Goal: Communication & Community: Answer question/provide support

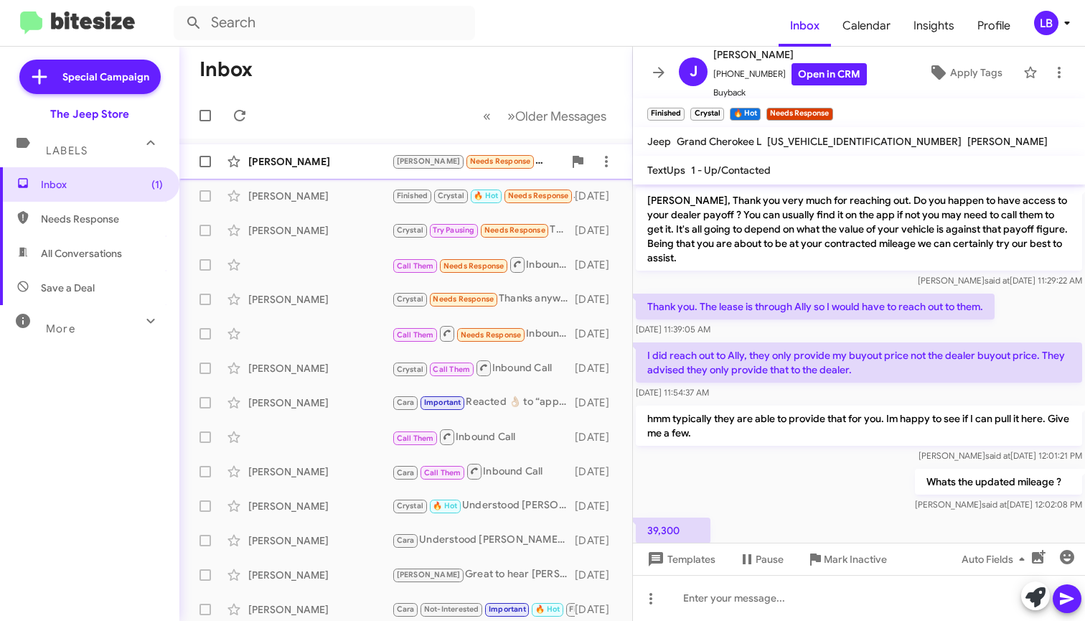
scroll to position [1020, 0]
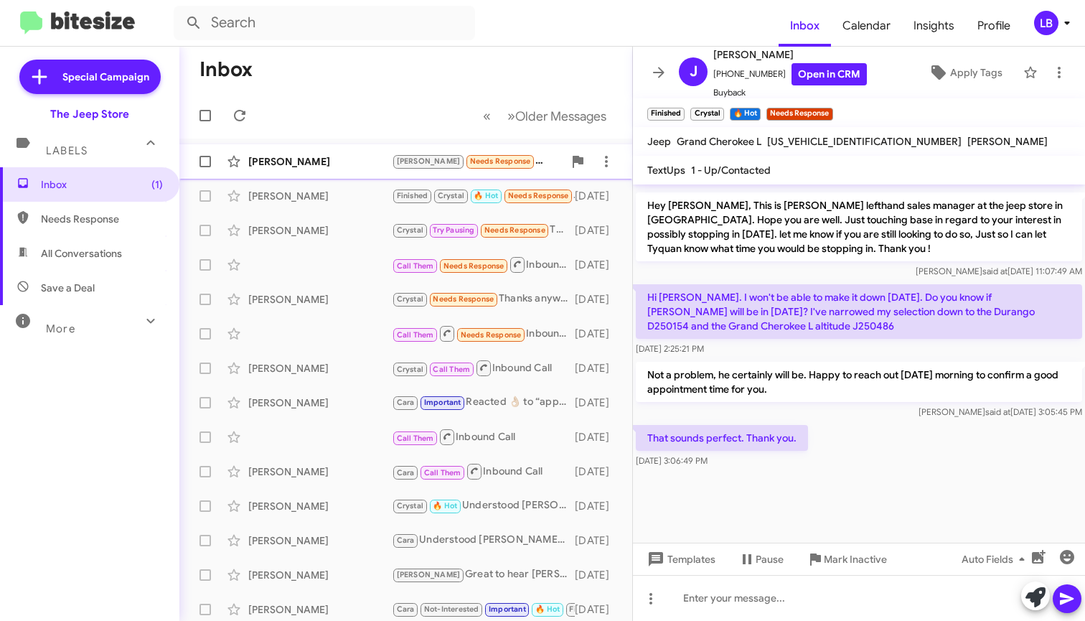
click at [333, 158] on div "[PERSON_NAME]" at bounding box center [320, 161] width 144 height 14
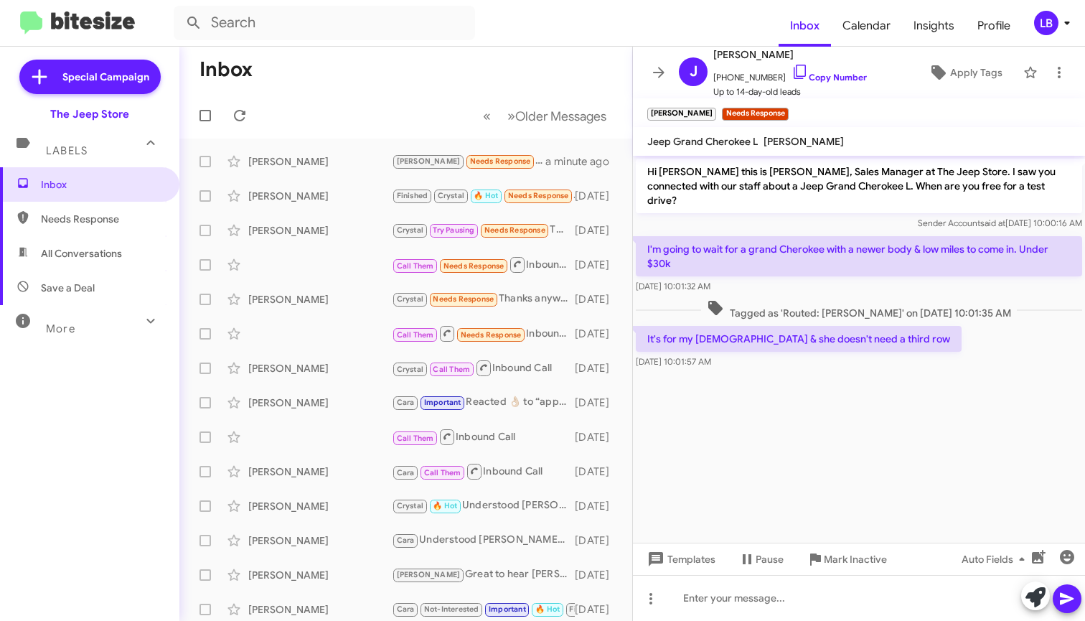
click at [727, 216] on div "Sender Account said at [DATE] 10:00:16 AM" at bounding box center [859, 223] width 446 height 14
drag, startPoint x: 773, startPoint y: 77, endPoint x: 726, endPoint y: 83, distance: 47.7
click at [726, 83] on span "[PHONE_NUMBER] Copy Number" at bounding box center [790, 74] width 154 height 22
drag, startPoint x: 770, startPoint y: 80, endPoint x: 720, endPoint y: 80, distance: 50.2
click at [720, 80] on span "[PHONE_NUMBER] Copy Number" at bounding box center [790, 74] width 154 height 22
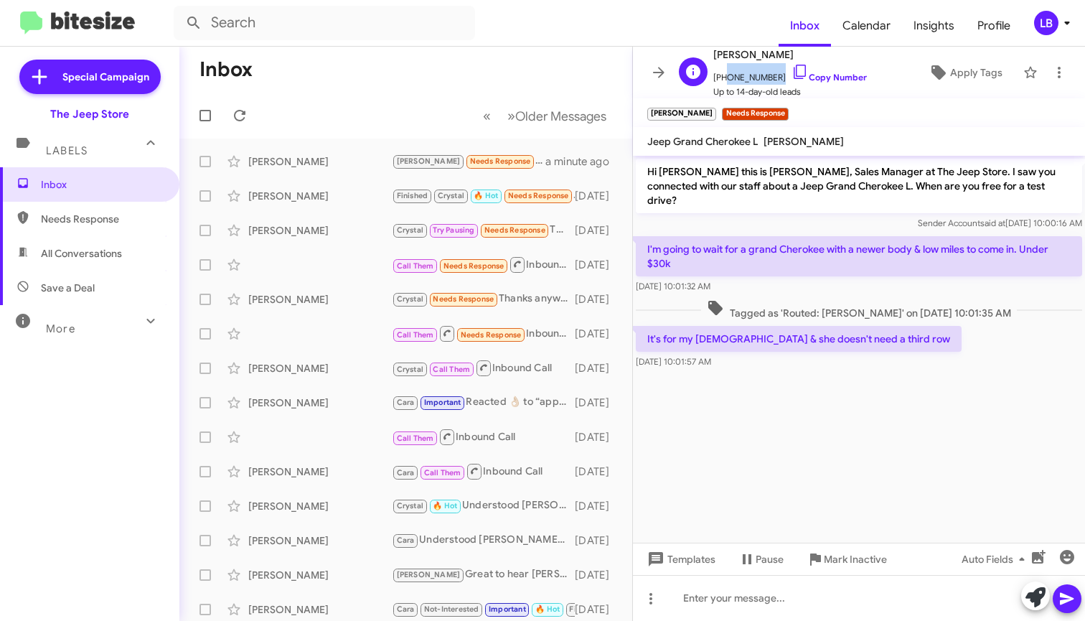
copy span "7025759547"
click at [888, 6] on span "Calendar" at bounding box center [866, 26] width 71 height 42
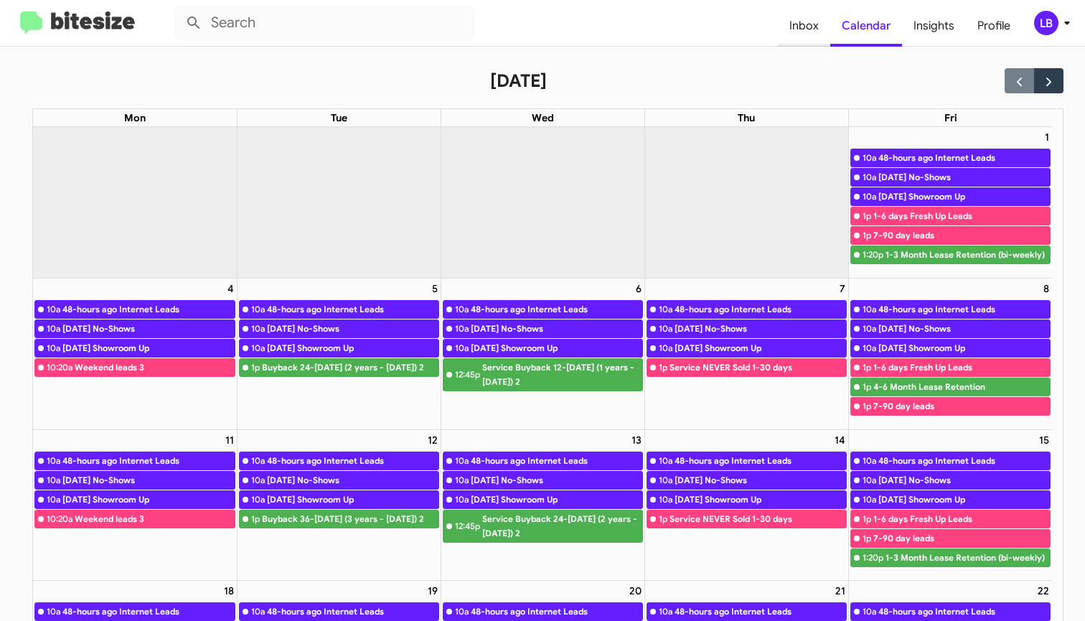
click at [819, 19] on span "Inbox" at bounding box center [804, 26] width 52 height 42
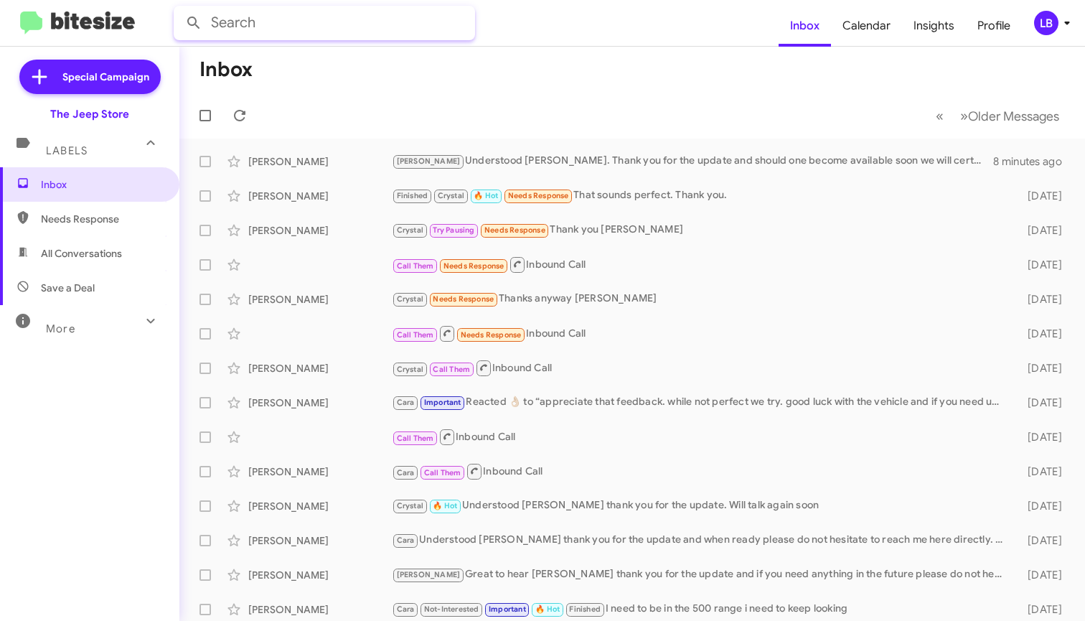
click at [348, 30] on input "text" at bounding box center [324, 23] width 301 height 34
type input "2019614222"
click at [194, 23] on button at bounding box center [193, 23] width 29 height 29
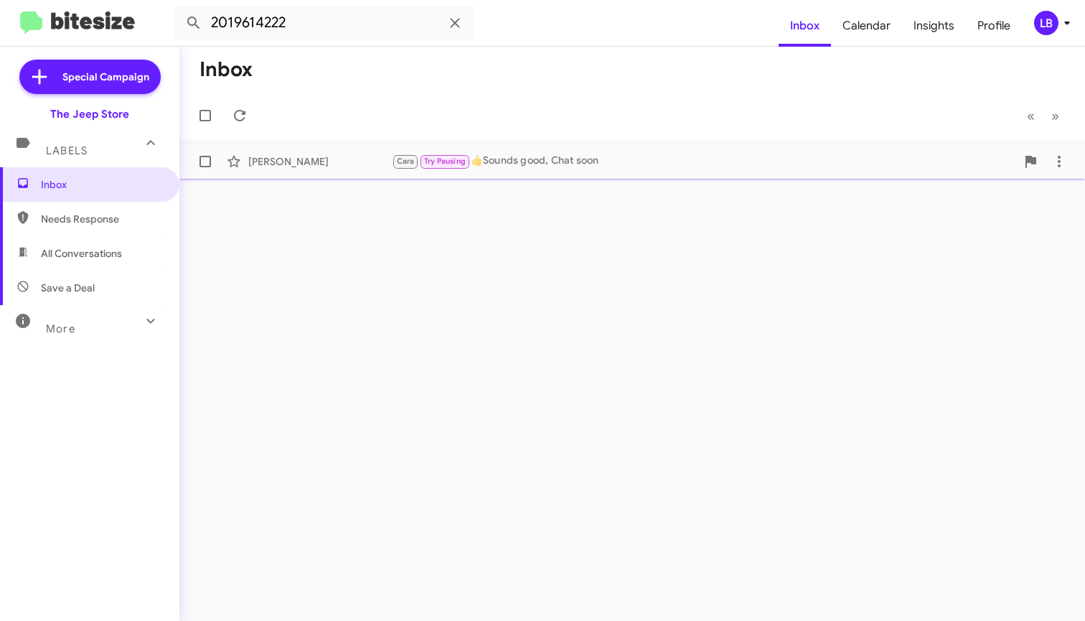
click at [565, 172] on div "[PERSON_NAME] [PERSON_NAME] Try Pausing 👍Sounds good, Chat soon [DATE]" at bounding box center [632, 161] width 883 height 29
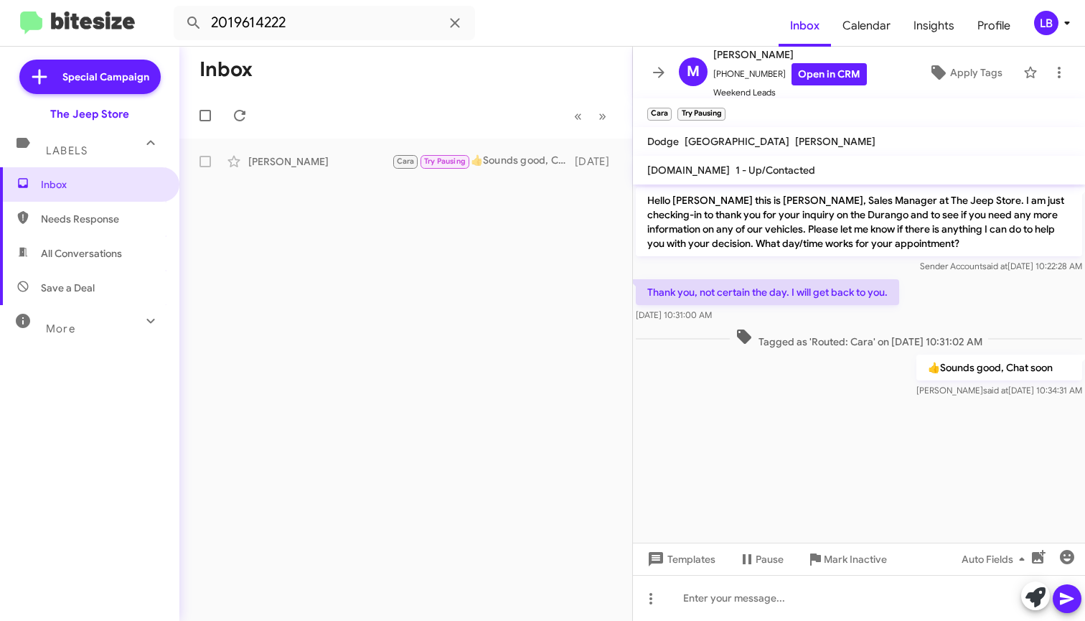
click at [937, 292] on div "Thank you, not certain the day. I will get back to you. [DATE] 10:31:00 AM" at bounding box center [859, 300] width 452 height 49
click at [998, 314] on div "Thank you, not certain the day. I will get back to you. [DATE] 10:31:00 AM" at bounding box center [859, 300] width 452 height 49
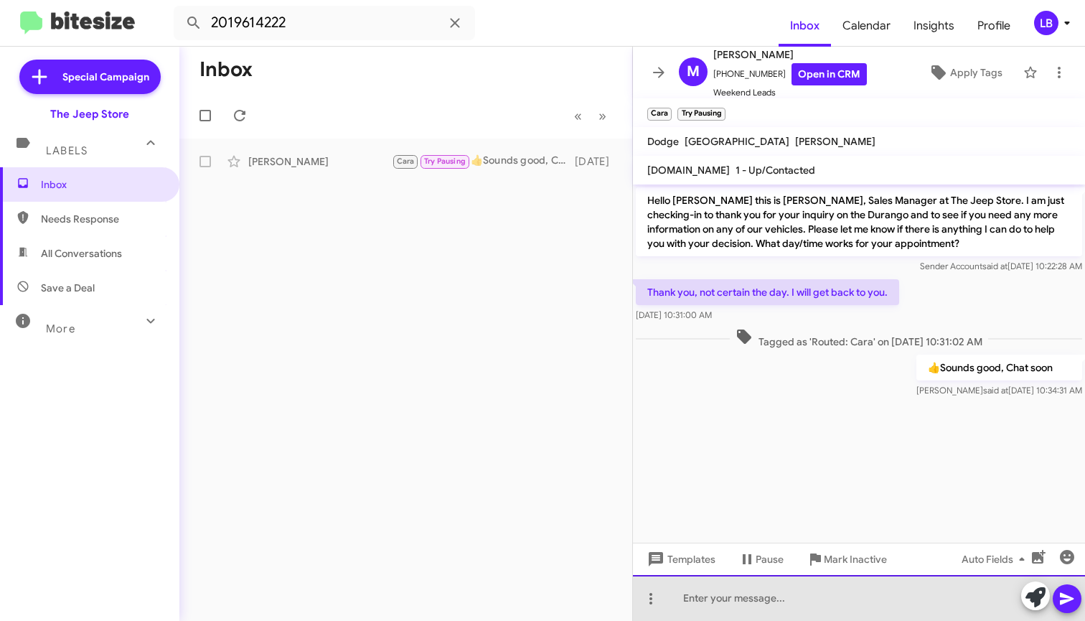
click at [805, 616] on div at bounding box center [859, 598] width 452 height 46
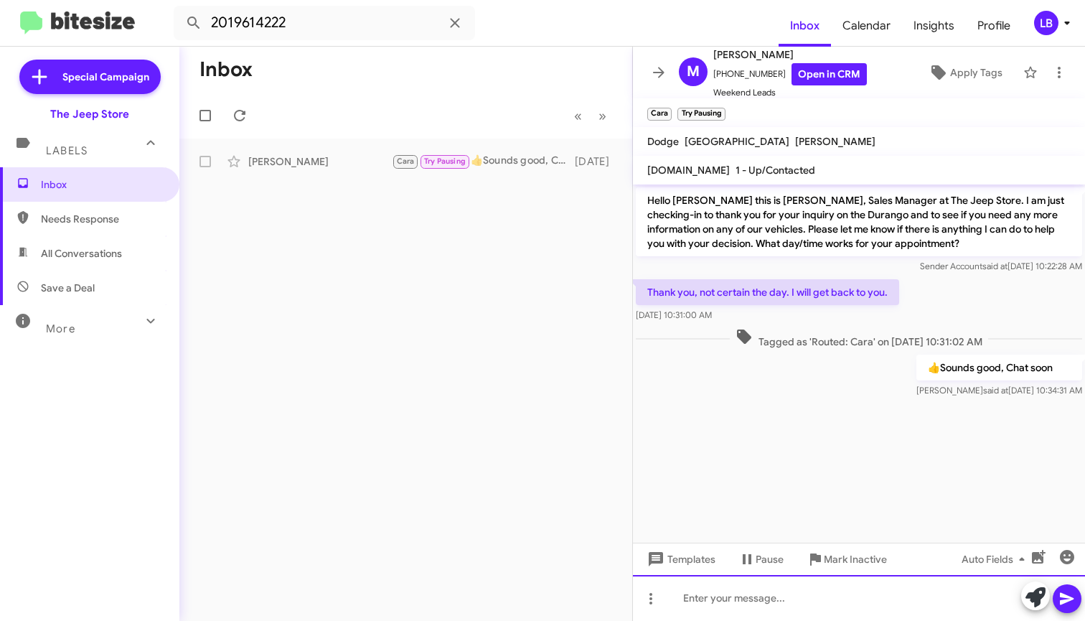
click at [759, 599] on div at bounding box center [859, 598] width 452 height 46
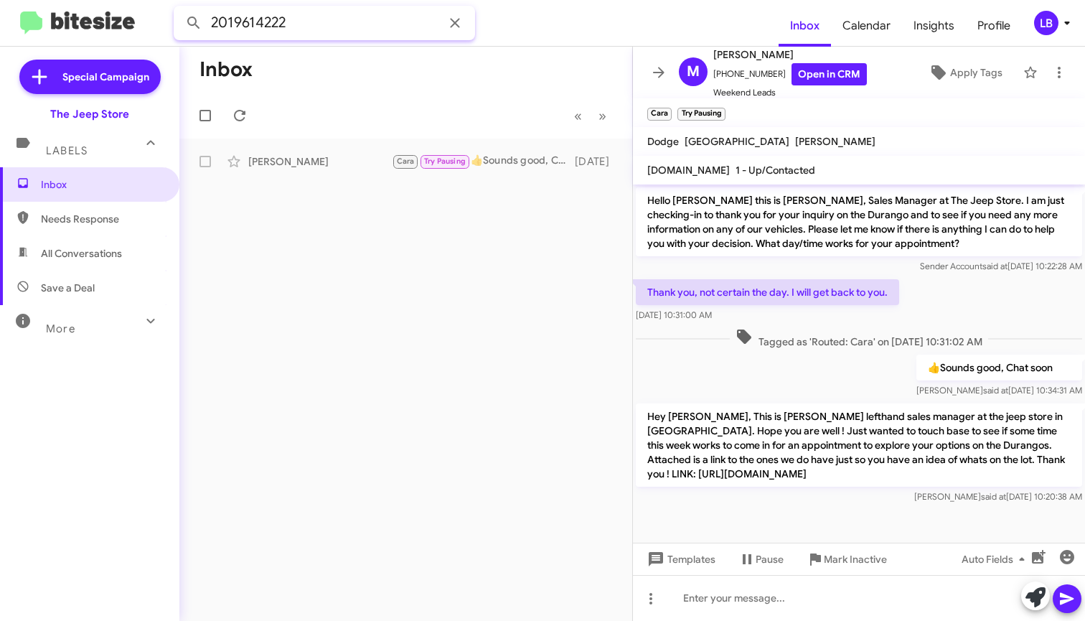
click at [331, 23] on input "2019614222" at bounding box center [324, 23] width 301 height 34
drag, startPoint x: 329, startPoint y: 22, endPoint x: -51, endPoint y: -17, distance: 382.4
click at [0, 0] on html "2019614222 Inbox Calendar Insights Profile LB Special Campaign The Jeep Store L…" at bounding box center [542, 310] width 1085 height 621
click at [194, 23] on button at bounding box center [193, 23] width 29 height 29
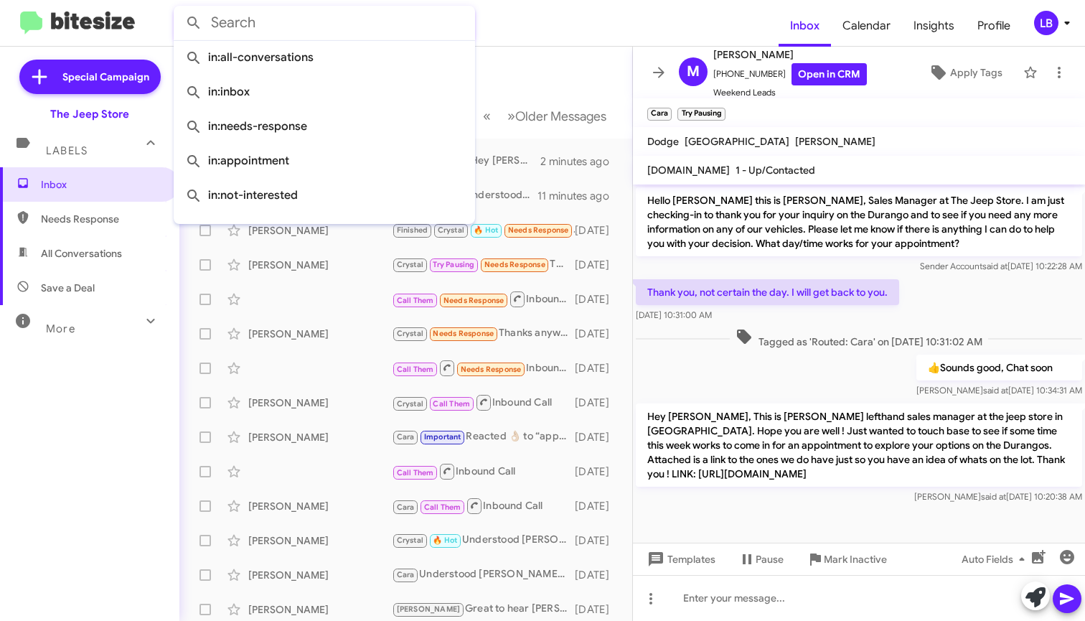
drag, startPoint x: 461, startPoint y: 37, endPoint x: 471, endPoint y: 39, distance: 9.8
click at [461, 37] on input "text" at bounding box center [324, 23] width 301 height 34
drag, startPoint x: 527, startPoint y: 30, endPoint x: 529, endPoint y: 39, distance: 8.9
click at [527, 31] on form at bounding box center [476, 23] width 605 height 34
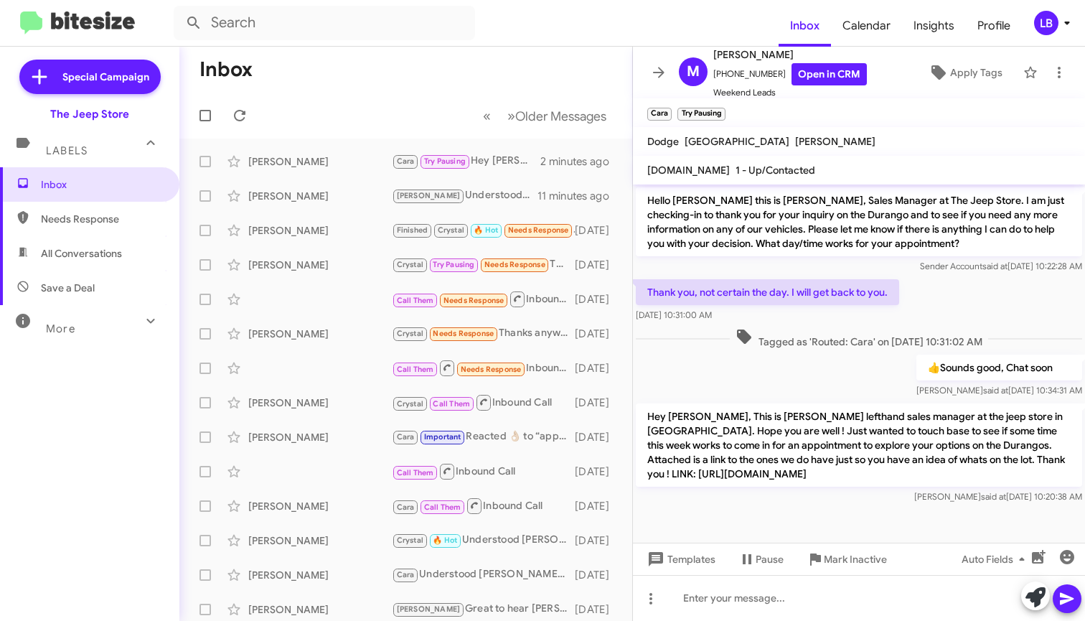
click at [806, 386] on div "👍Sounds good, Chat soon [PERSON_NAME] said at [DATE] 10:34:31 AM" at bounding box center [859, 376] width 452 height 49
click at [828, 349] on div "Tagged as 'Routed: Cara' on [DATE] 10:31:02 AM" at bounding box center [859, 338] width 452 height 27
click at [381, 36] on input "text" at bounding box center [324, 23] width 301 height 34
type input "7326731837"
click at [194, 23] on button at bounding box center [193, 23] width 29 height 29
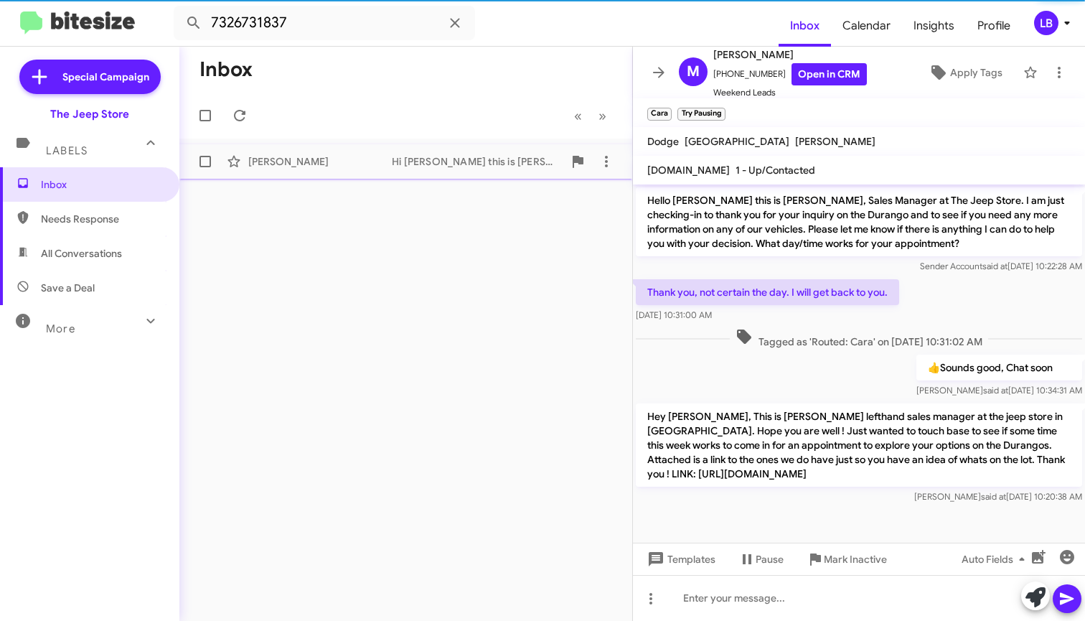
click at [332, 167] on div "[PERSON_NAME]" at bounding box center [320, 161] width 144 height 14
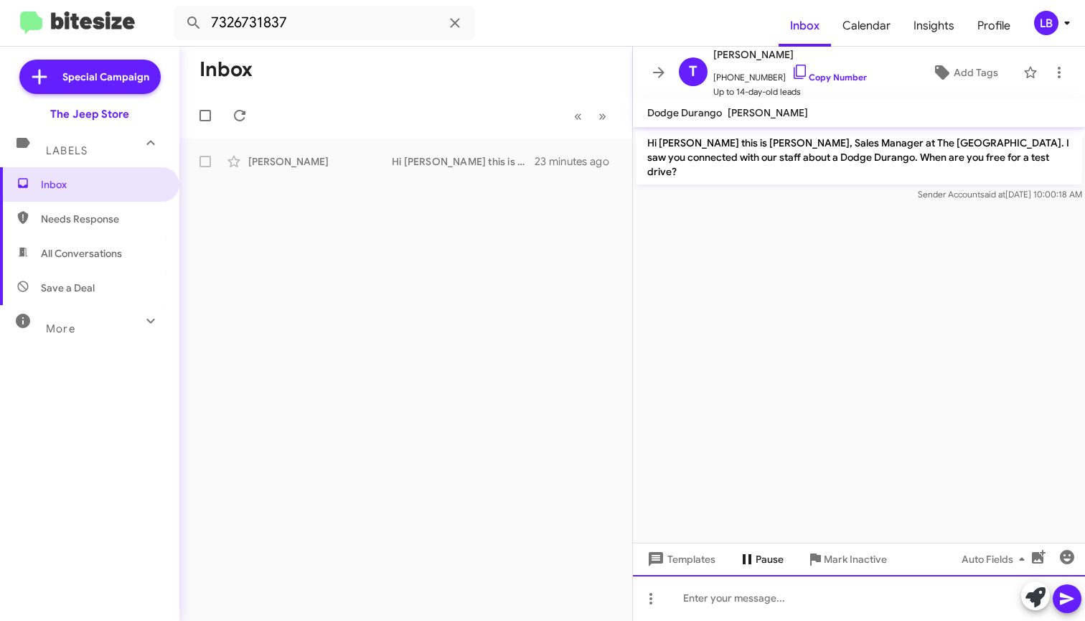
drag, startPoint x: 774, startPoint y: 605, endPoint x: 780, endPoint y: 568, distance: 37.1
click at [774, 605] on div at bounding box center [859, 598] width 452 height 46
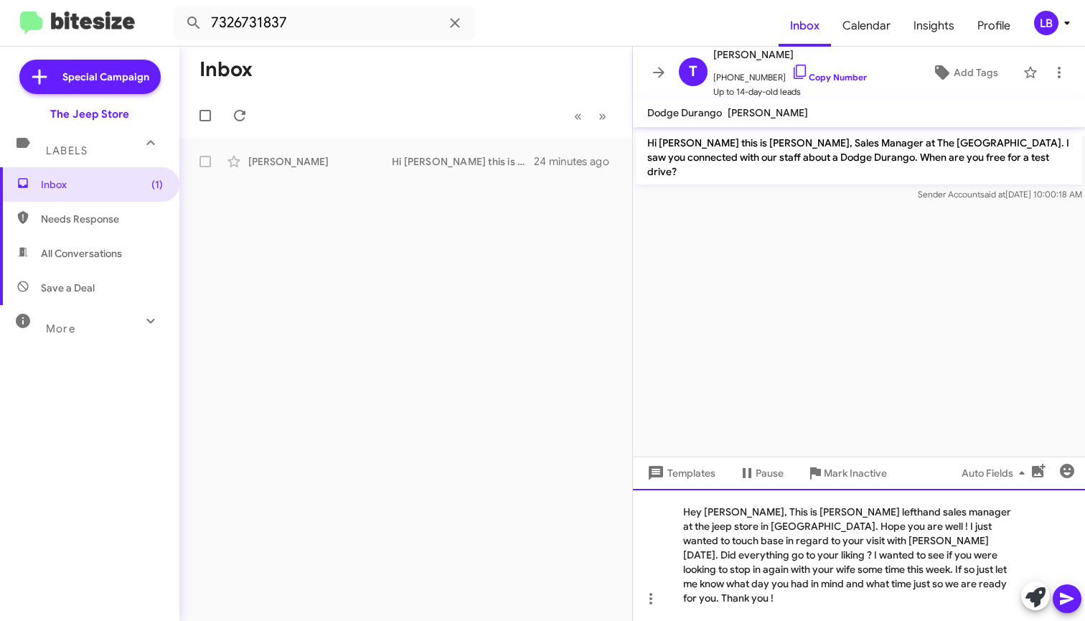
click at [883, 591] on div "Hey [PERSON_NAME], This is [PERSON_NAME] lefthand sales manager at the jeep sto…" at bounding box center [859, 555] width 452 height 132
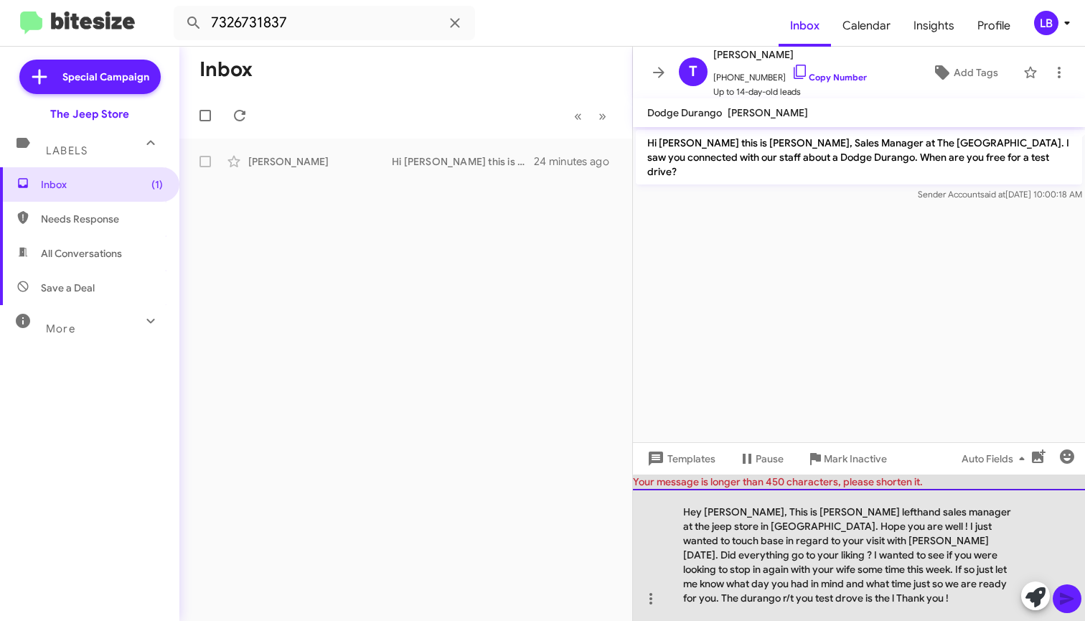
click at [869, 595] on div "Hey [PERSON_NAME], This is [PERSON_NAME] lefthand sales manager at the jeep sto…" at bounding box center [859, 555] width 452 height 132
drag, startPoint x: 802, startPoint y: 596, endPoint x: 1003, endPoint y: 558, distance: 203.8
click at [1003, 558] on div "Hey [PERSON_NAME], This is [PERSON_NAME] lefthand sales manager at the jeep sto…" at bounding box center [859, 555] width 452 height 132
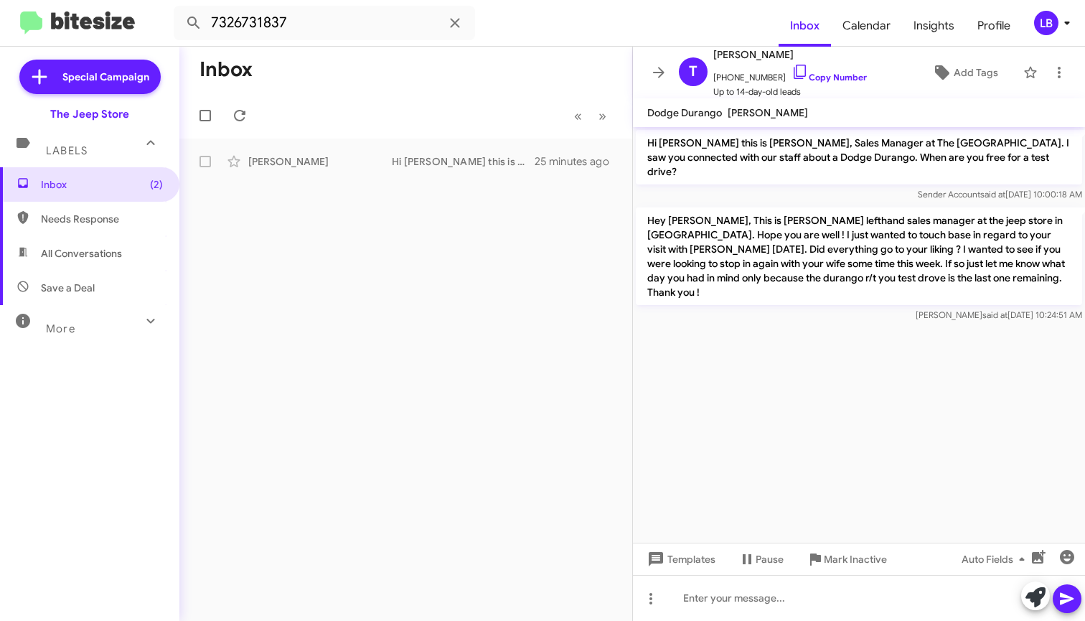
click at [838, 154] on p "Hi [PERSON_NAME] this is [PERSON_NAME], Sales Manager at The [GEOGRAPHIC_DATA].…" at bounding box center [859, 157] width 446 height 55
click at [788, 187] on div "Hi [PERSON_NAME] this is [PERSON_NAME], Sales Manager at The [GEOGRAPHIC_DATA].…" at bounding box center [859, 166] width 452 height 78
drag, startPoint x: 963, startPoint y: 177, endPoint x: 965, endPoint y: 169, distance: 8.0
click at [965, 169] on mat-tooltip-component "[DATE] 10:00:18 AM" at bounding box center [976, 152] width 98 height 43
drag, startPoint x: 824, startPoint y: 170, endPoint x: 563, endPoint y: 133, distance: 263.8
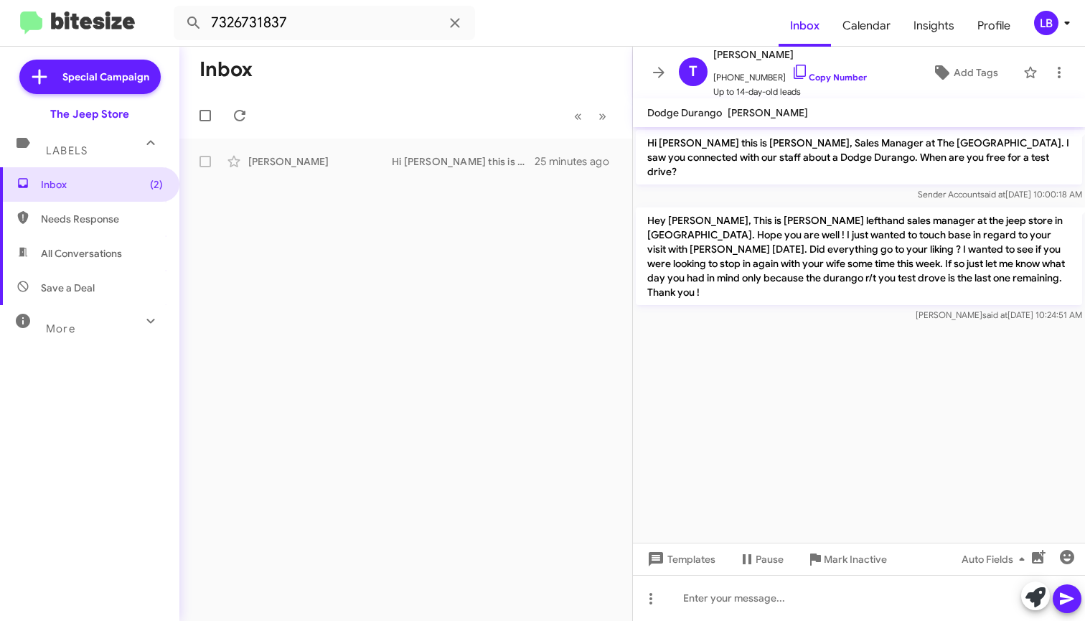
click at [800, 166] on div "Hi [PERSON_NAME] this is [PERSON_NAME], Sales Manager at The [GEOGRAPHIC_DATA].…" at bounding box center [859, 166] width 446 height 72
click at [355, 20] on input "7326731837" at bounding box center [324, 23] width 301 height 34
drag, startPoint x: 355, startPoint y: 20, endPoint x: -57, endPoint y: 22, distance: 412.0
click at [0, 22] on html "7326731837 Inbox Calendar Insights Profile LB Special Campaign The Jeep Store L…" at bounding box center [542, 310] width 1085 height 621
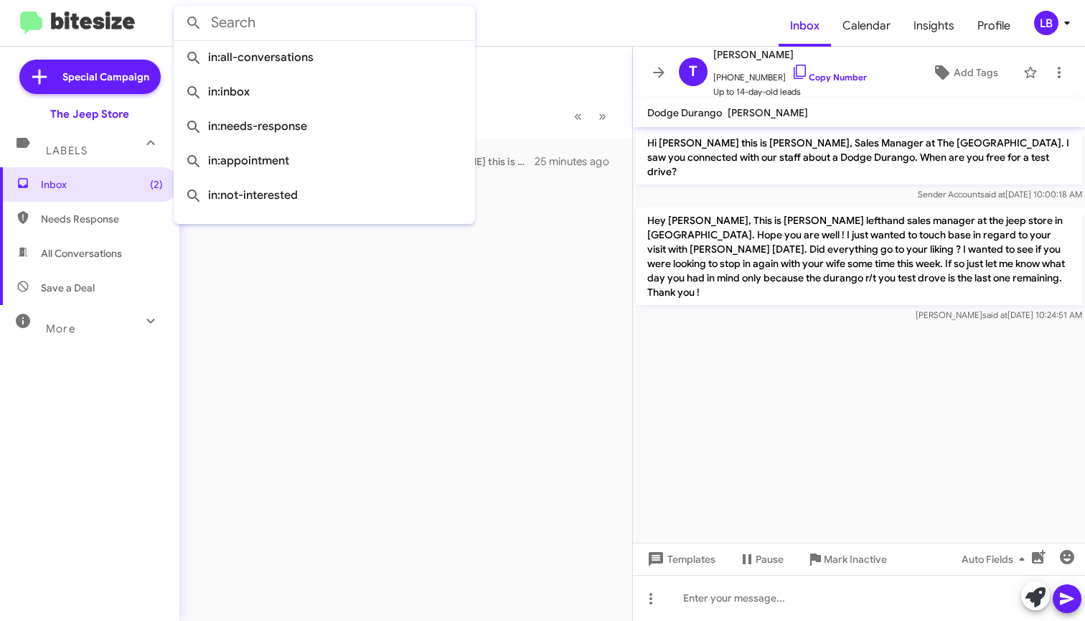
click at [194, 23] on button at bounding box center [193, 23] width 29 height 29
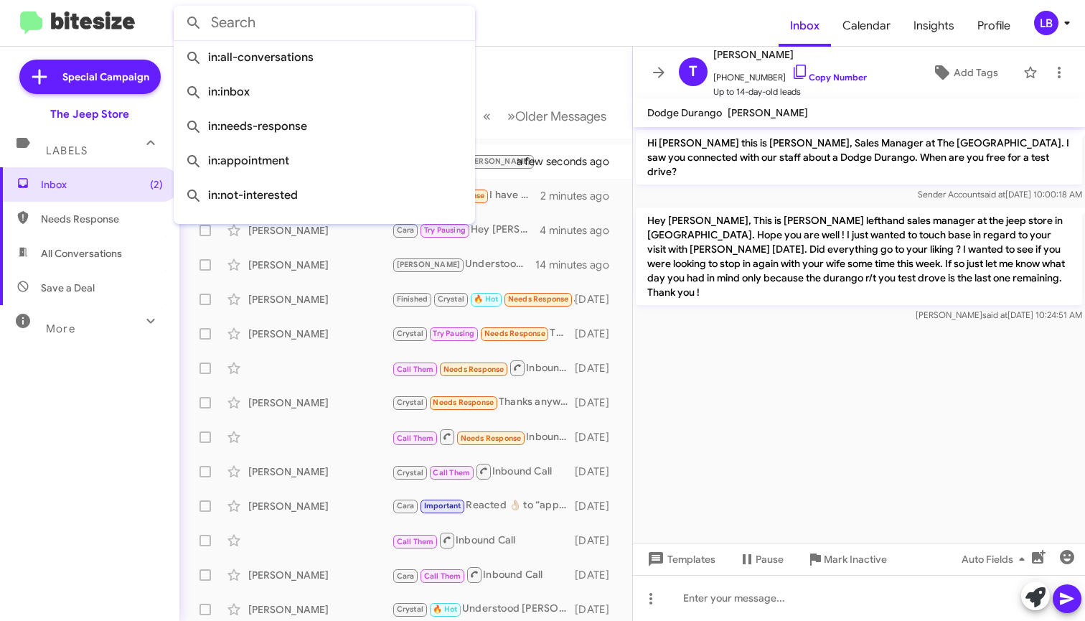
click at [587, 58] on mat-toolbar-row "Inbox" at bounding box center [405, 70] width 453 height 46
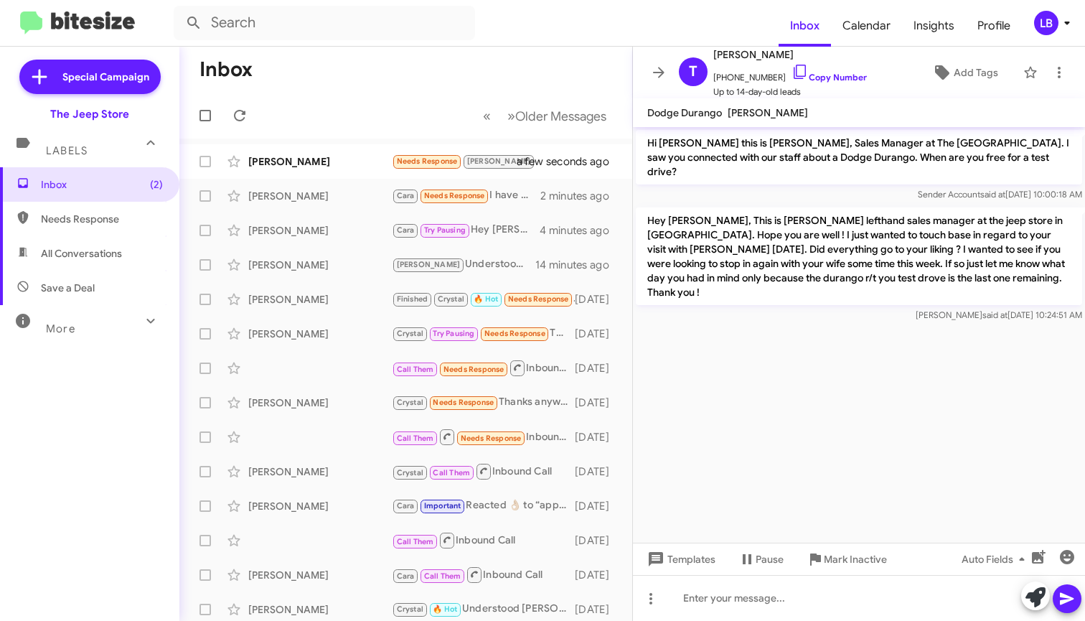
click at [536, 50] on mat-toolbar-row "Inbox" at bounding box center [405, 70] width 453 height 46
click at [777, 187] on div "Sender Account said at [DATE] 10:00:18 AM" at bounding box center [859, 194] width 446 height 14
click at [421, 100] on mat-toolbar-row "« Previous » Next Older Messages" at bounding box center [405, 116] width 453 height 46
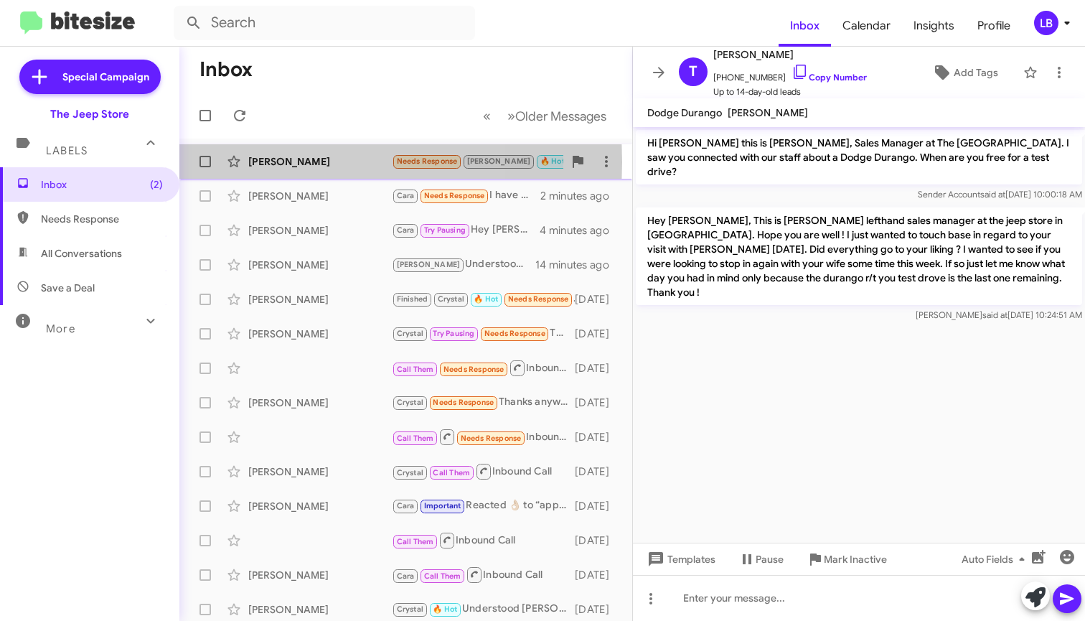
click at [290, 162] on div "[PERSON_NAME]" at bounding box center [320, 161] width 144 height 14
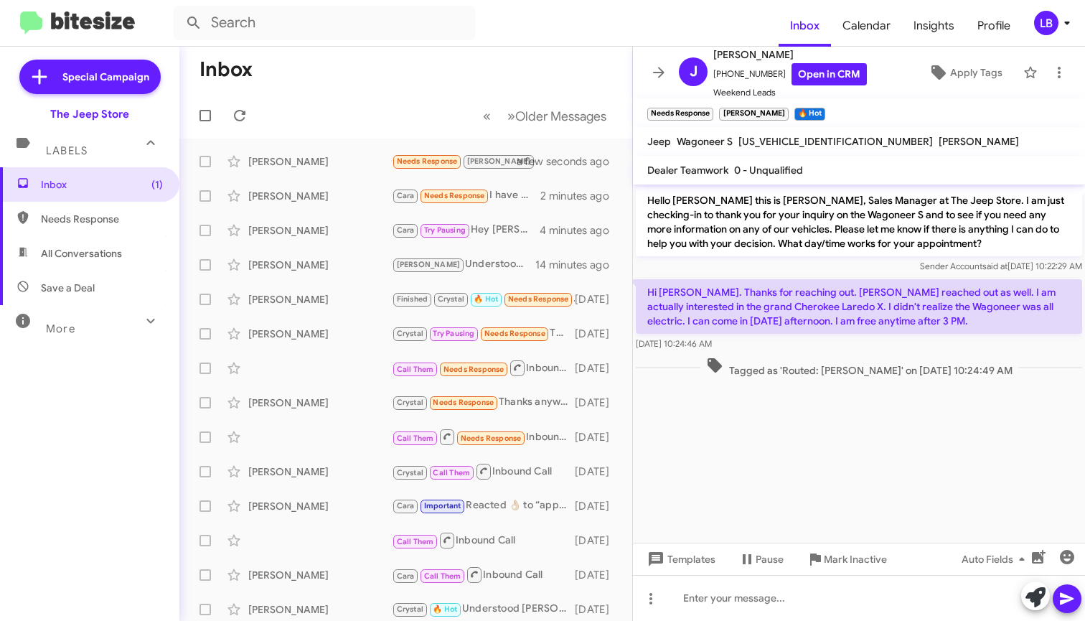
click at [839, 459] on cdk-virtual-scroll-viewport "Hello [PERSON_NAME] this is [PERSON_NAME], Sales Manager at The Jeep Store. I a…" at bounding box center [859, 363] width 452 height 358
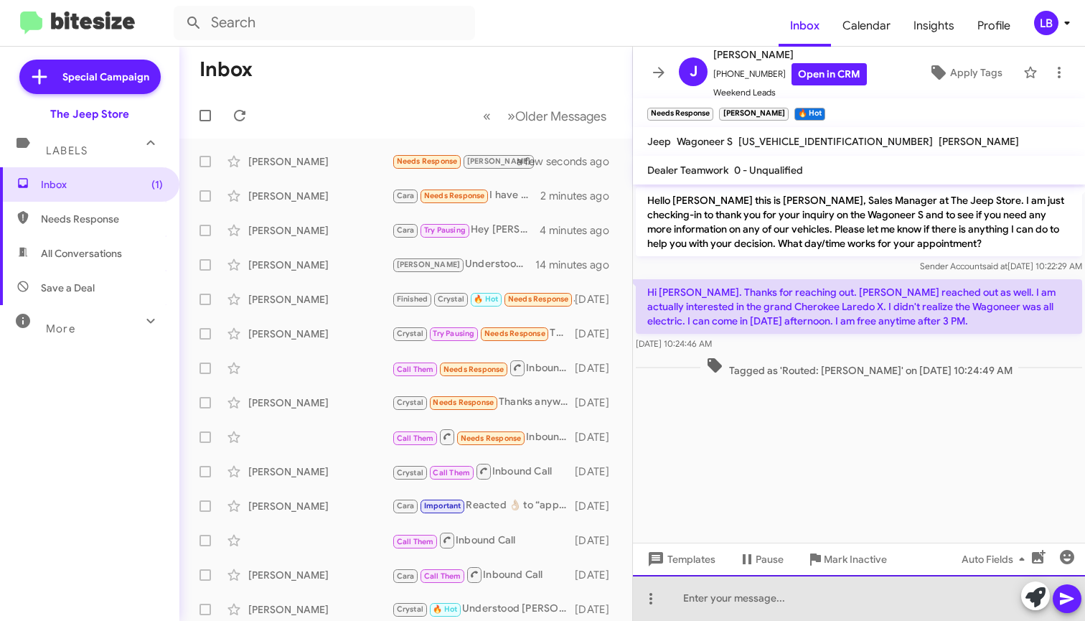
click at [795, 606] on div at bounding box center [859, 598] width 452 height 46
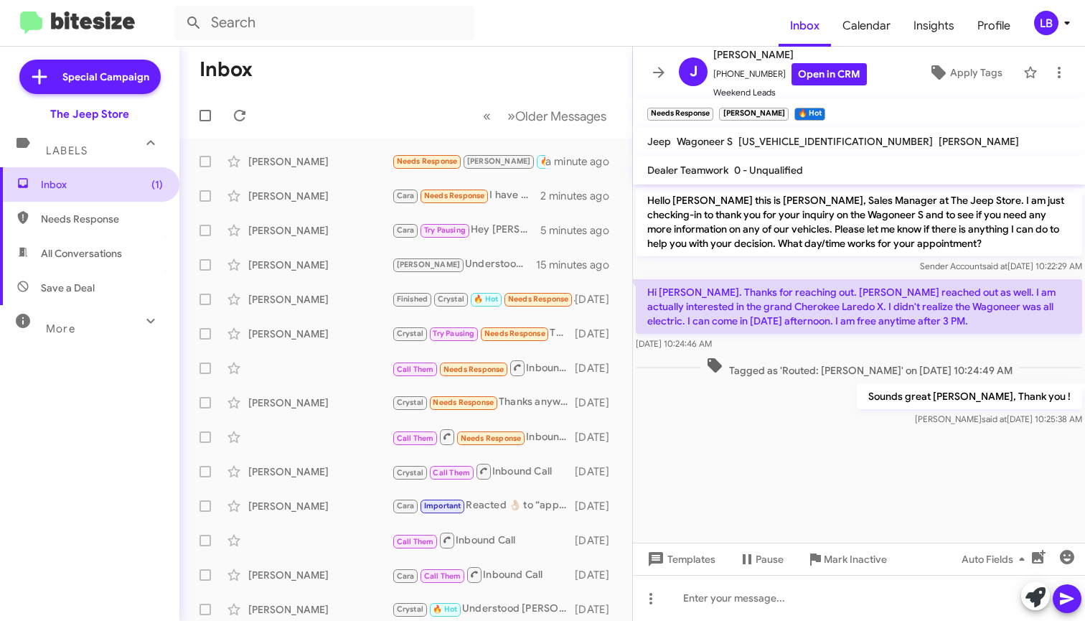
click at [126, 187] on span "Inbox (1)" at bounding box center [102, 184] width 122 height 14
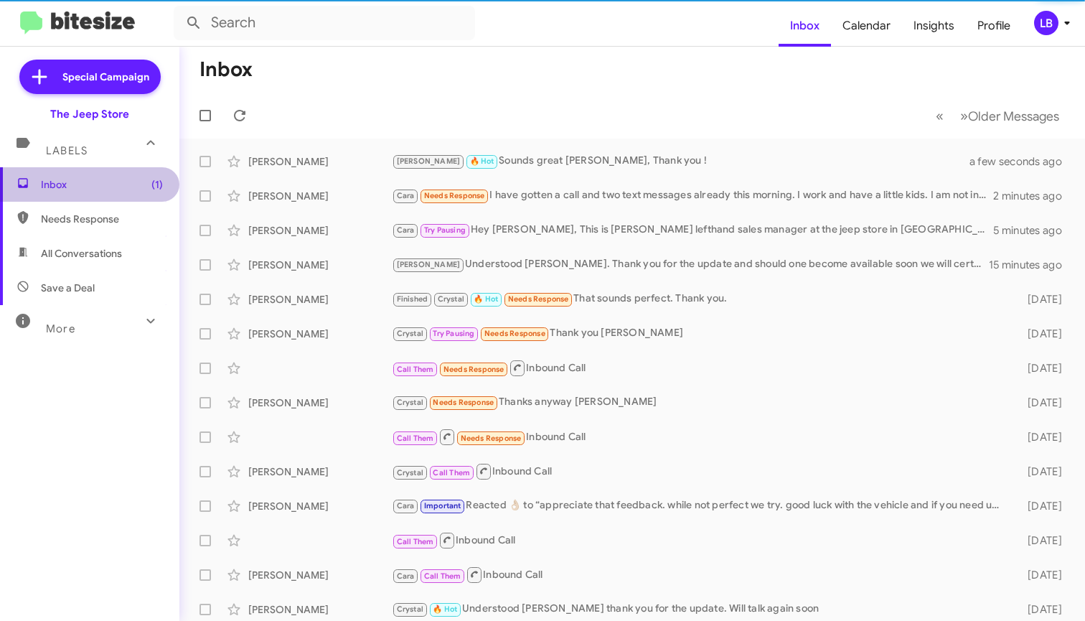
click at [106, 187] on span "Inbox (1)" at bounding box center [102, 184] width 122 height 14
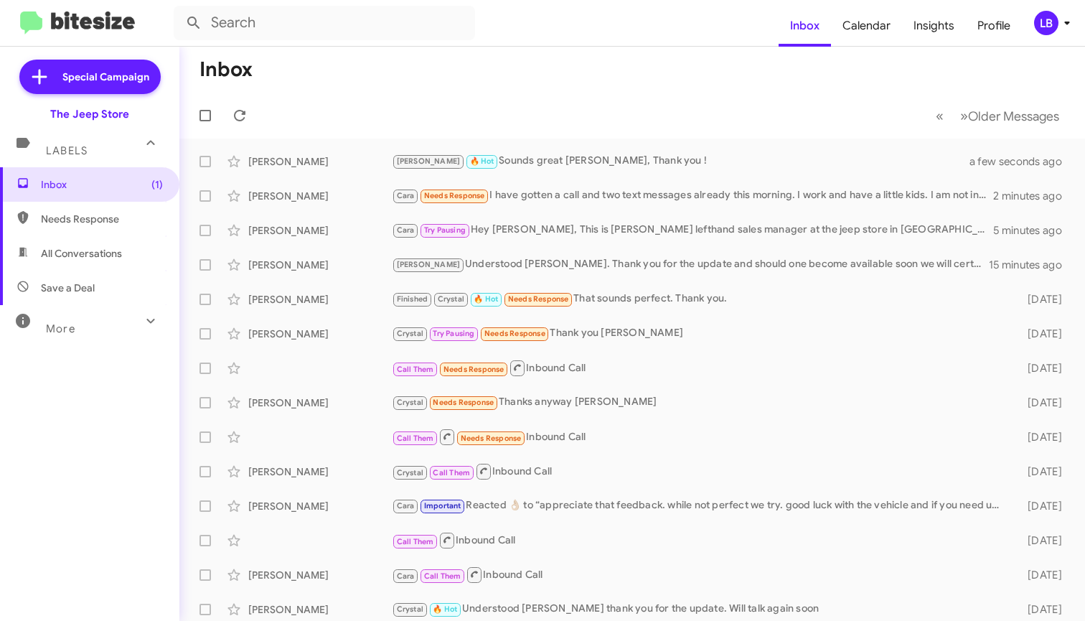
click at [486, 94] on mat-toolbar-row "« Previous » Next Older Messages" at bounding box center [632, 116] width 906 height 46
click at [576, 104] on mat-toolbar-row "« Previous » Next Older Messages" at bounding box center [632, 116] width 906 height 46
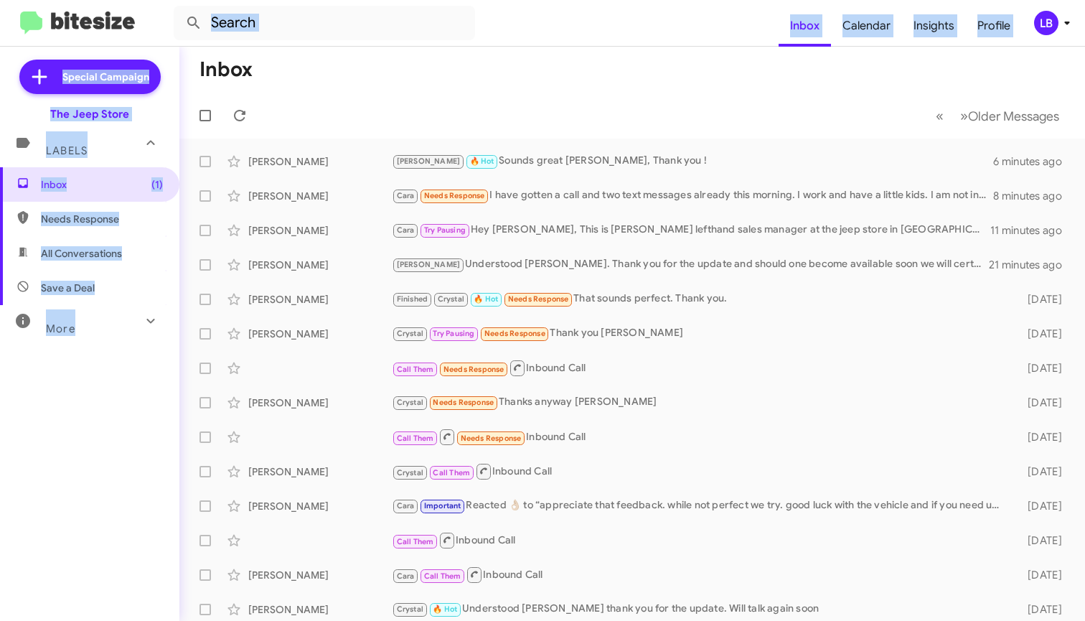
click at [401, 44] on div "Inbox Calendar Insights Profile LB Special Campaign The Jeep Store Labels Inbox…" at bounding box center [542, 310] width 1085 height 621
click at [380, 24] on input "text" at bounding box center [324, 23] width 301 height 34
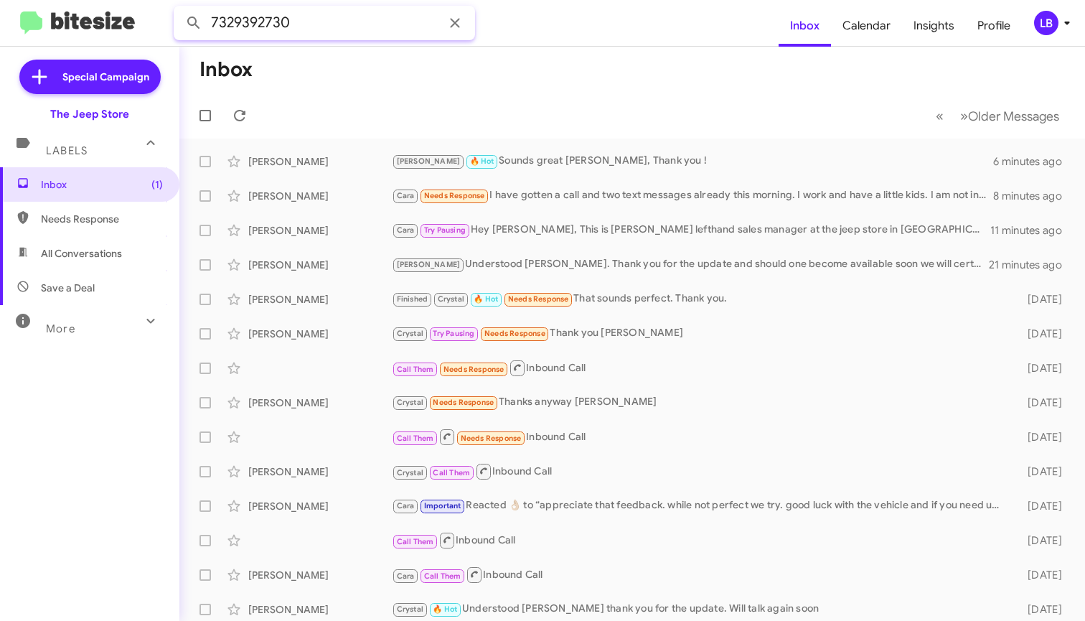
type input "7329392730"
click at [194, 23] on button at bounding box center [193, 23] width 29 height 29
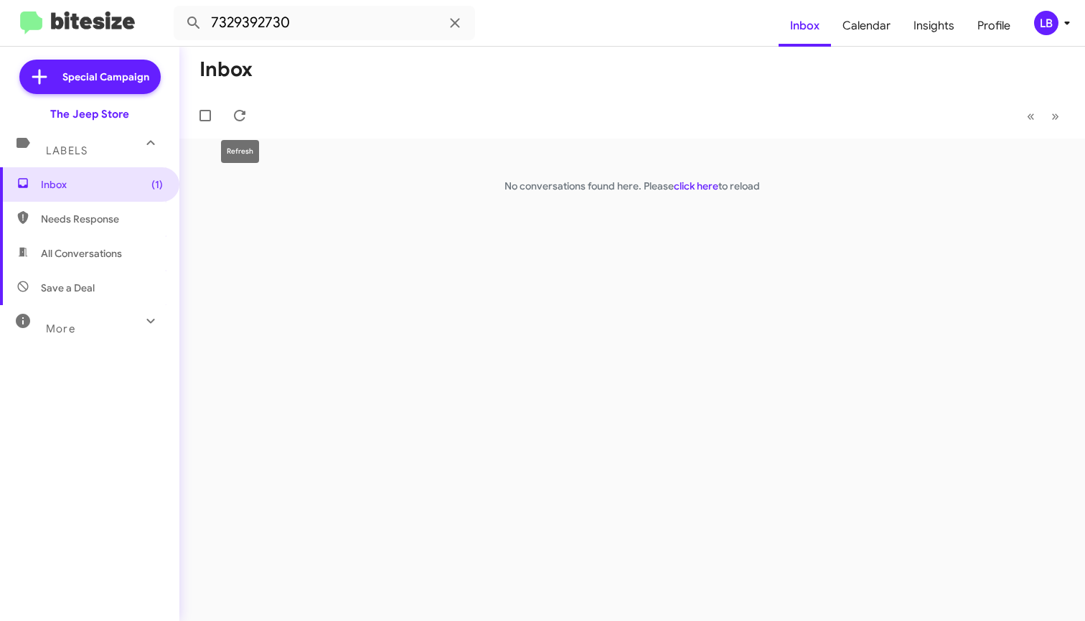
click at [239, 121] on button at bounding box center [239, 115] width 29 height 29
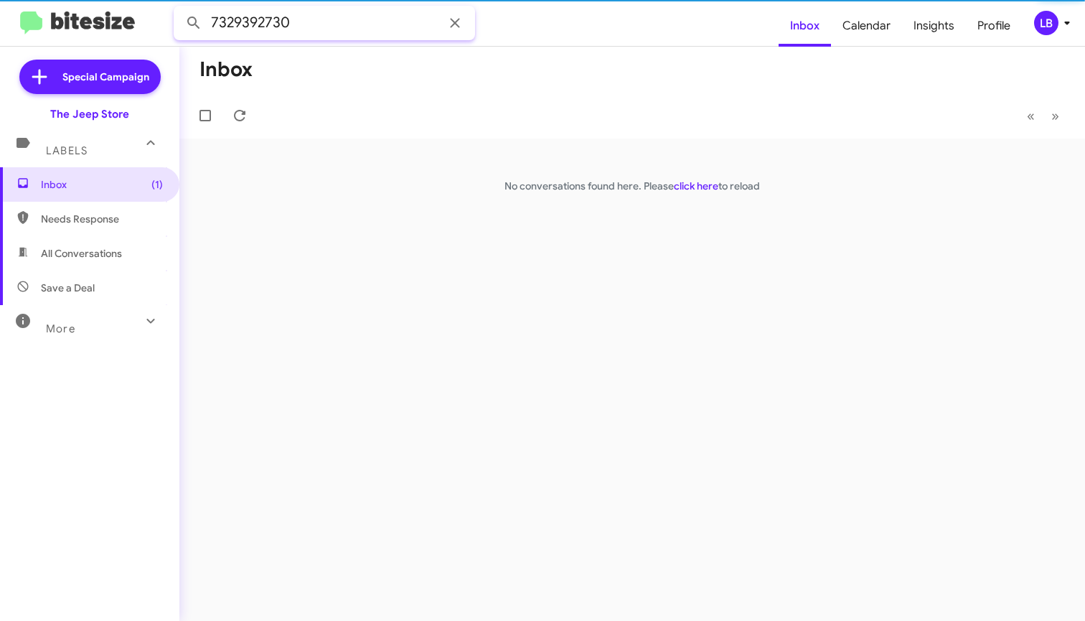
drag, startPoint x: 297, startPoint y: 27, endPoint x: 59, endPoint y: 16, distance: 238.6
click at [67, 17] on mat-toolbar "7329392730 Inbox Calendar Insights Profile LB" at bounding box center [542, 23] width 1085 height 46
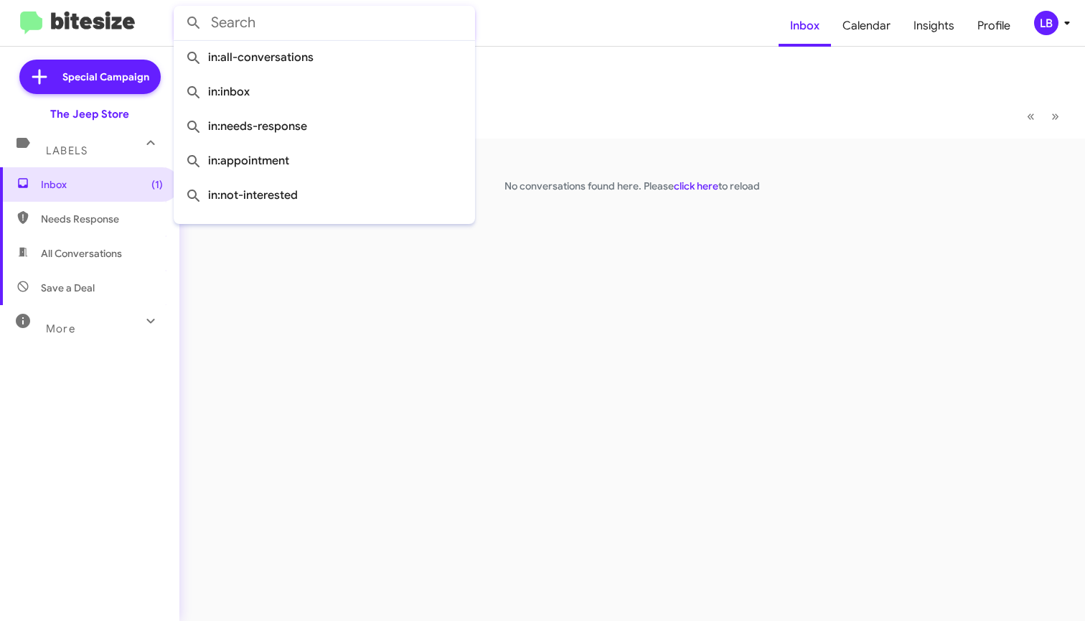
click at [194, 23] on button at bounding box center [193, 23] width 29 height 29
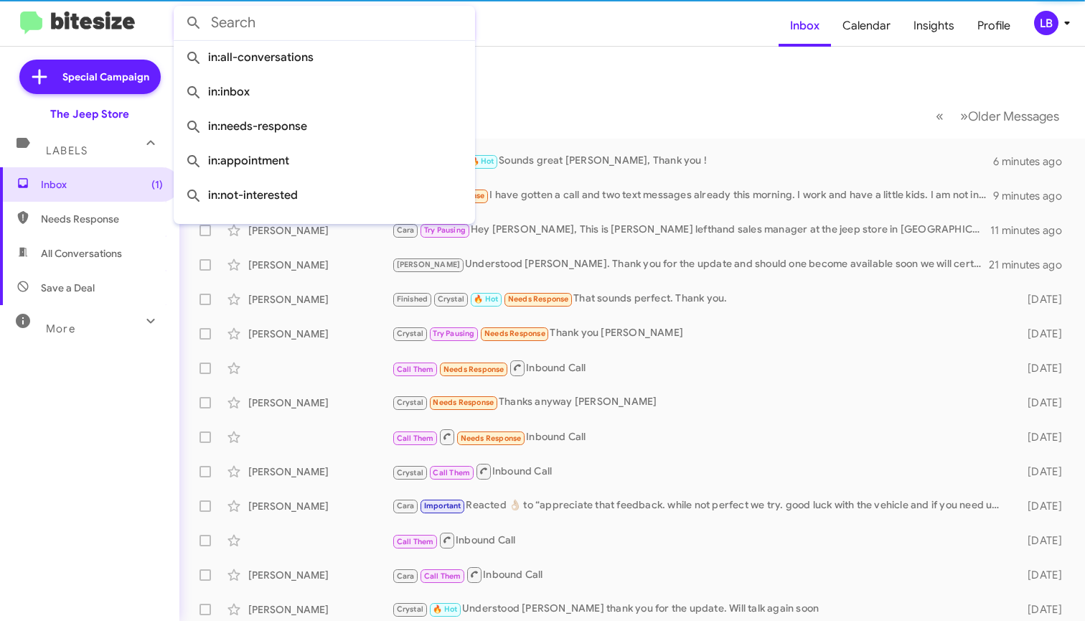
click at [626, 29] on form at bounding box center [476, 23] width 605 height 34
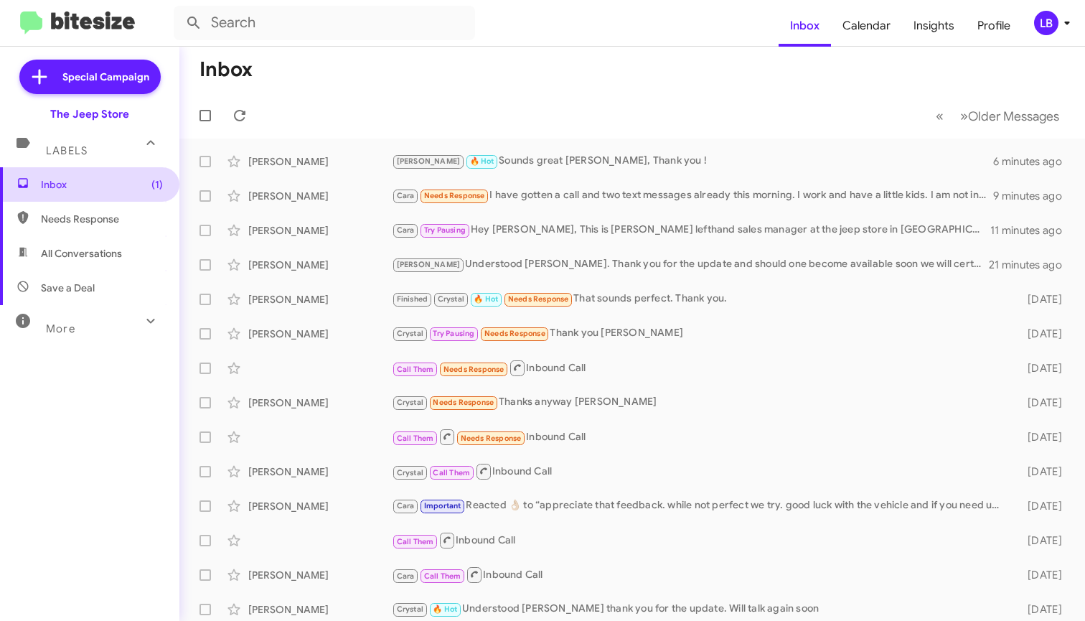
click at [137, 184] on span "Inbox (1)" at bounding box center [102, 184] width 122 height 14
click at [528, 148] on div "James Diorio Andrew 🔥 Hot Sounds great James, Thank you ! 8 minutes ago" at bounding box center [632, 161] width 883 height 29
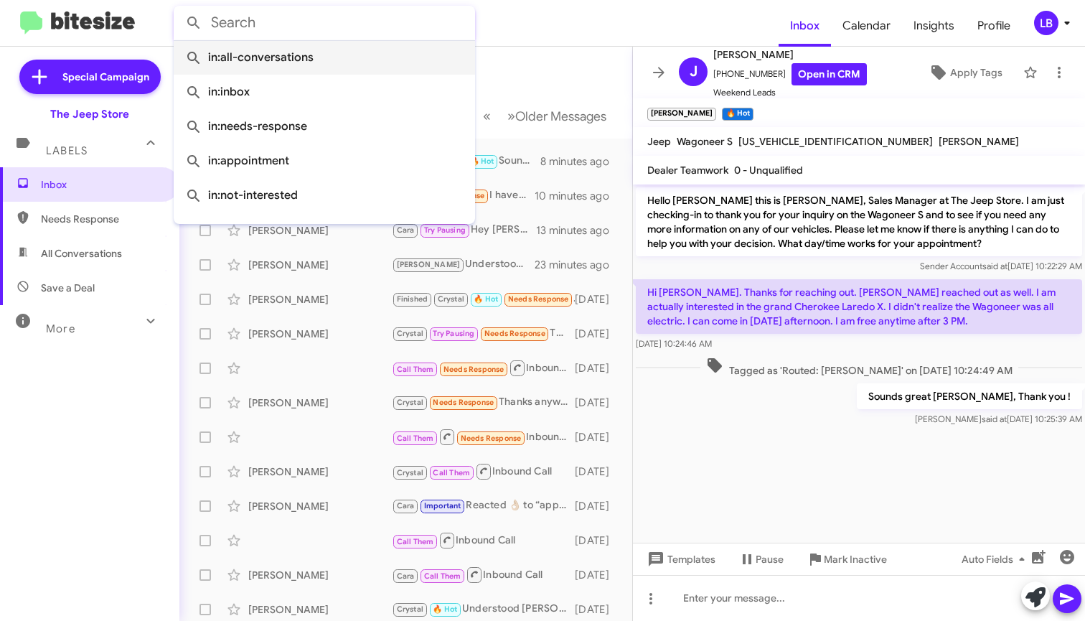
drag, startPoint x: 298, startPoint y: 30, endPoint x: 274, endPoint y: 60, distance: 38.3
click at [298, 31] on input "text" at bounding box center [324, 23] width 301 height 34
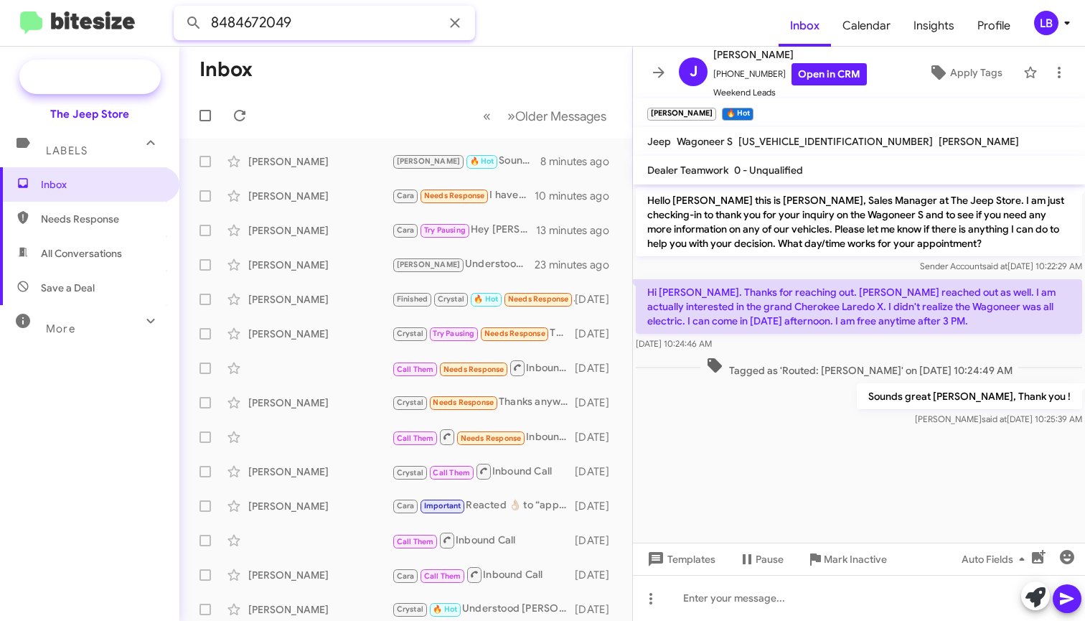
type input "8484672049"
click at [194, 23] on button at bounding box center [193, 23] width 29 height 29
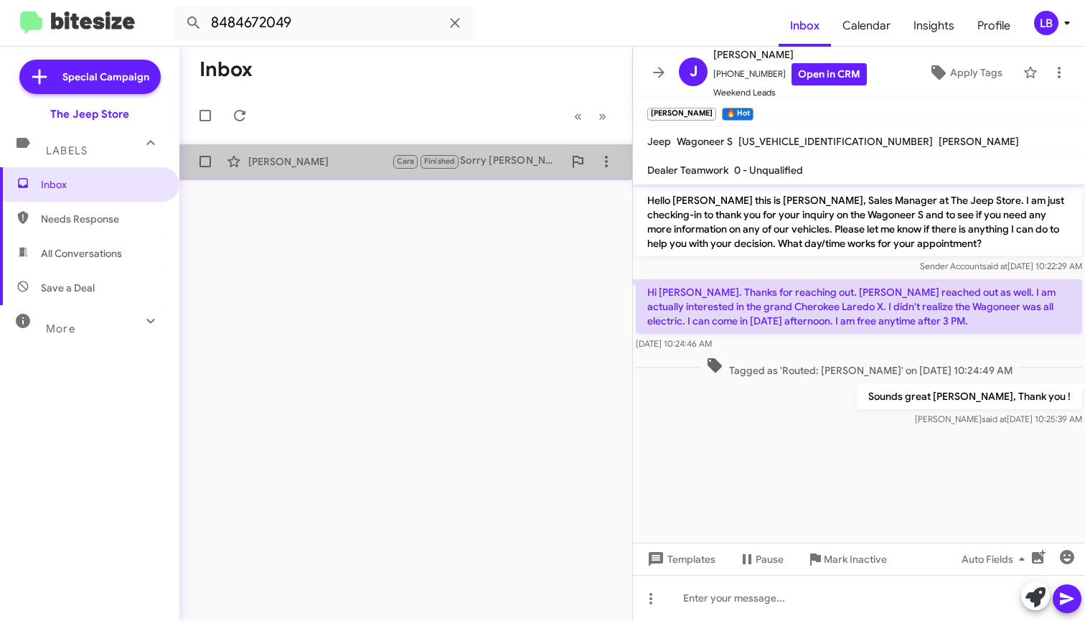
click at [327, 174] on div "Thomas Seeley Cara Finished Sorry Michelle I don't know who you are. I've been …" at bounding box center [406, 161] width 430 height 29
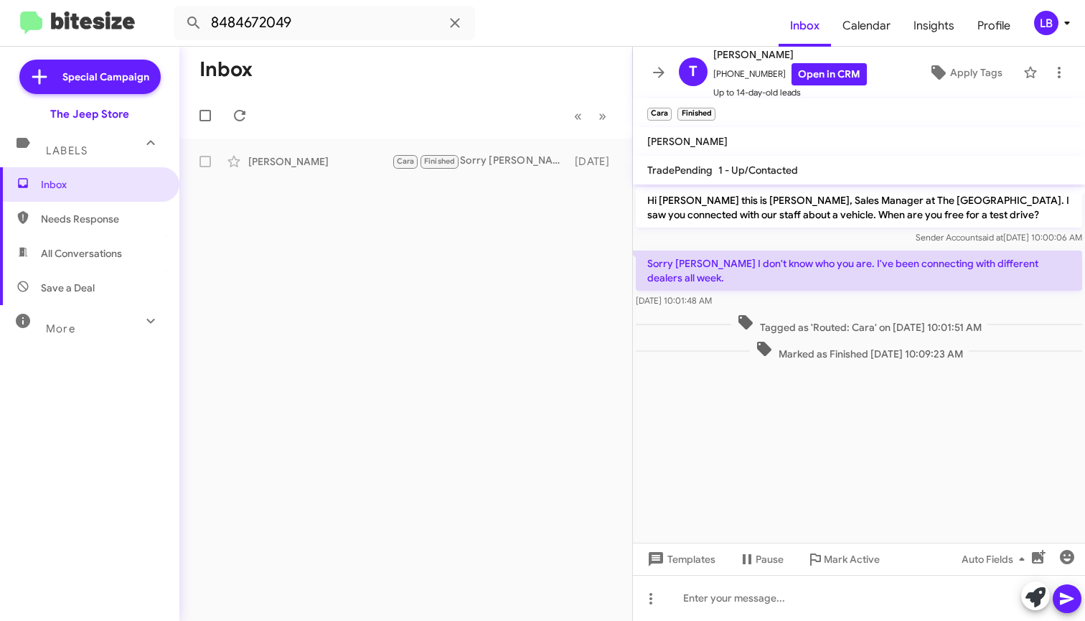
click at [828, 235] on div "Sender Account said at Aug 15, 2025, 10:00:06 AM" at bounding box center [859, 237] width 446 height 14
drag, startPoint x: 273, startPoint y: 20, endPoint x: 113, endPoint y: 14, distance: 160.2
click at [113, 14] on mat-toolbar "8484672049 Inbox Calendar Insights Profile LB" at bounding box center [542, 23] width 1085 height 46
click at [194, 23] on button at bounding box center [193, 23] width 29 height 29
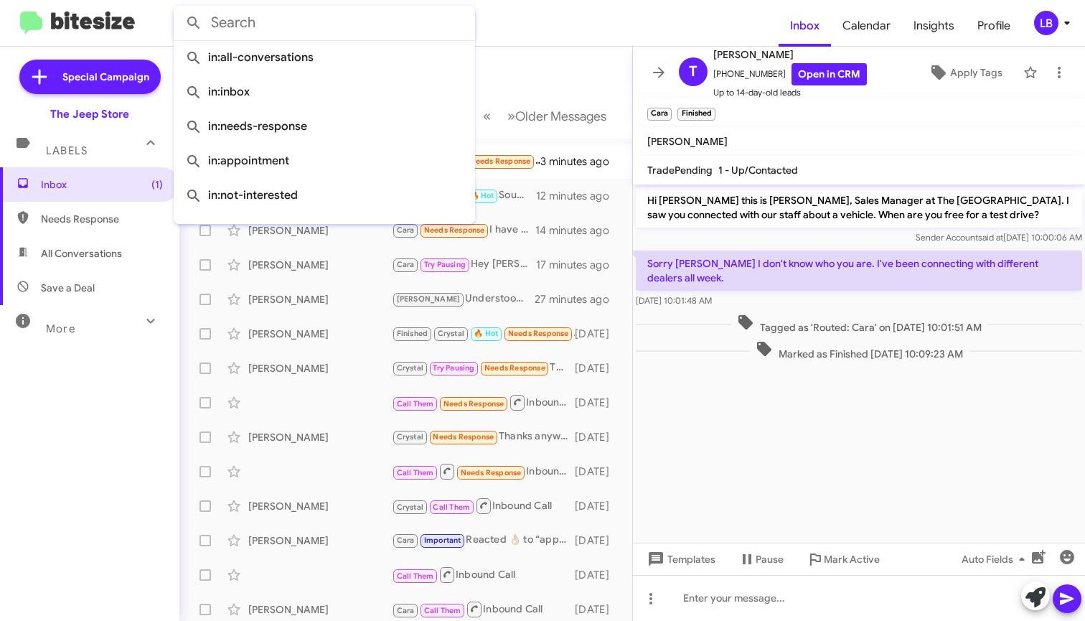
click at [505, 60] on mat-toolbar-row "Inbox" at bounding box center [405, 70] width 453 height 46
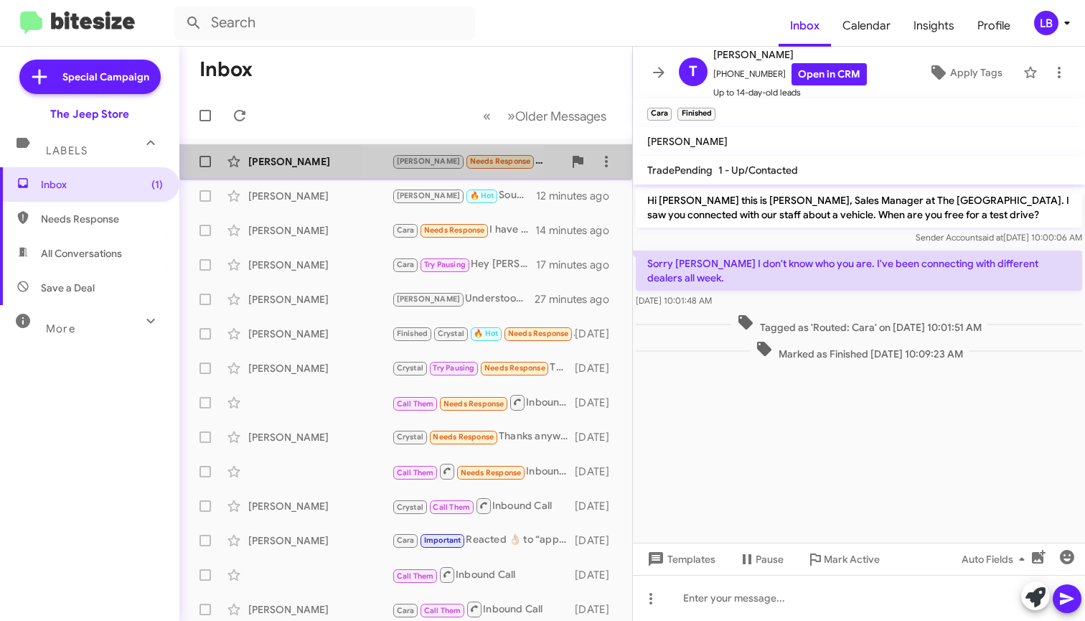
click at [470, 161] on span "Needs Response" at bounding box center [500, 160] width 61 height 9
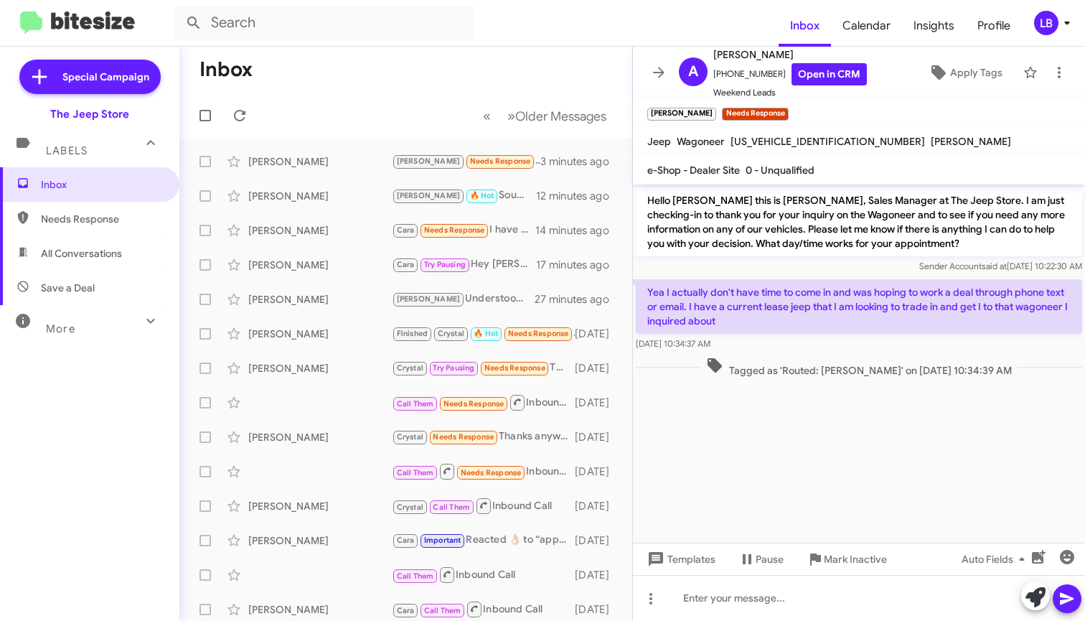
click at [844, 334] on div "Yea I actually don't have time to come in and was hoping to work a deal through…" at bounding box center [859, 315] width 446 height 72
click at [784, 271] on div "Sender Account said at Aug 18, 2025, 10:22:30 AM" at bounding box center [859, 266] width 446 height 14
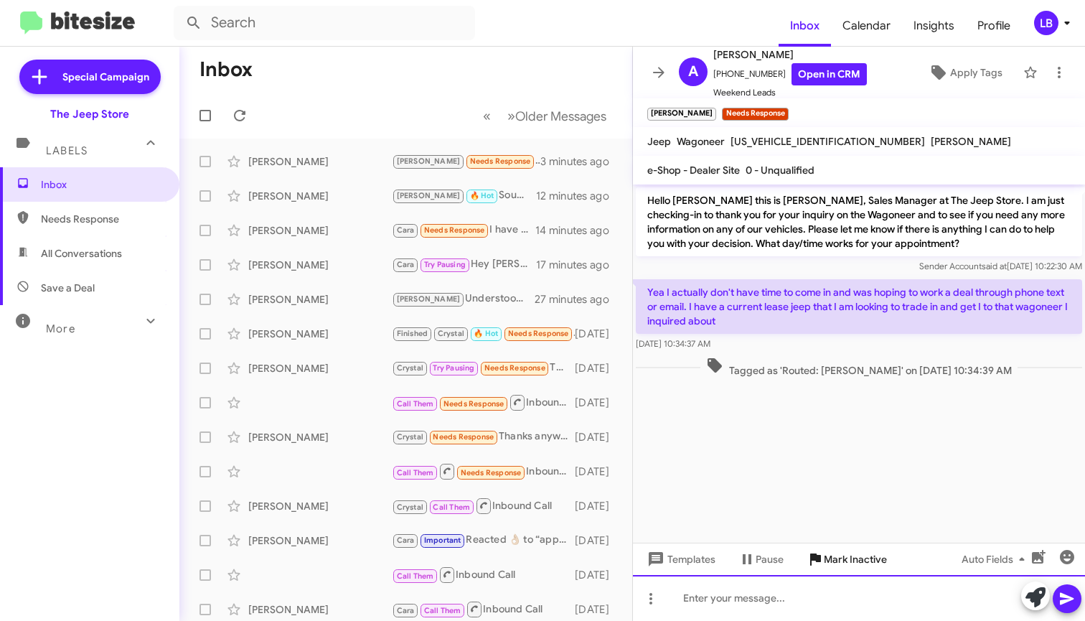
click at [815, 594] on div at bounding box center [859, 598] width 452 height 46
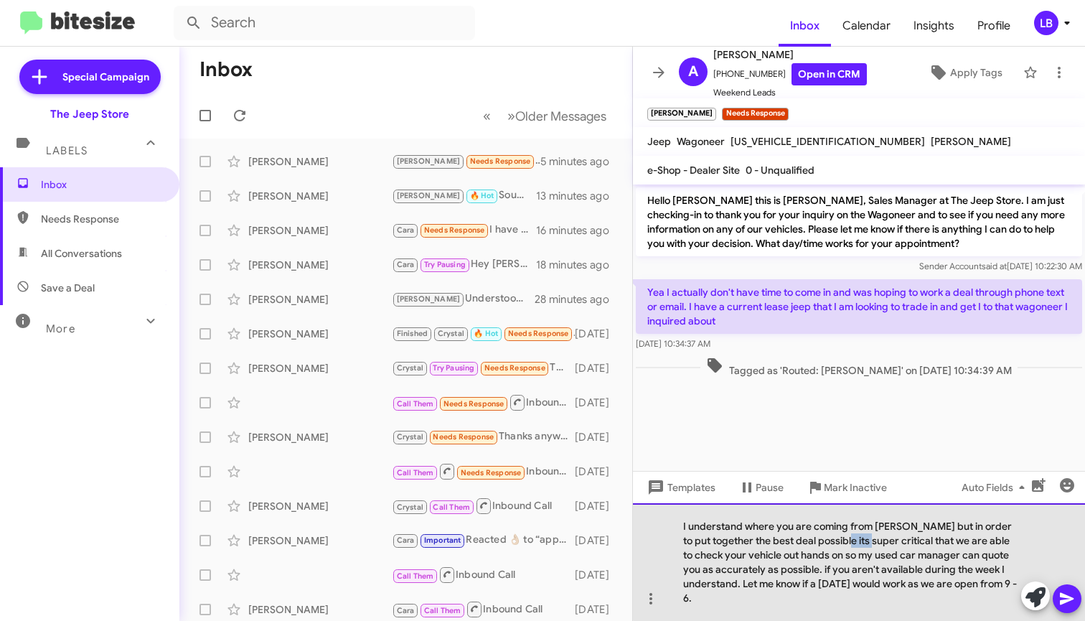
drag, startPoint x: 861, startPoint y: 536, endPoint x: 843, endPoint y: 538, distance: 17.3
click at [843, 538] on div "I understand where you are coming from Anthony but in order to put together the…" at bounding box center [859, 562] width 452 height 118
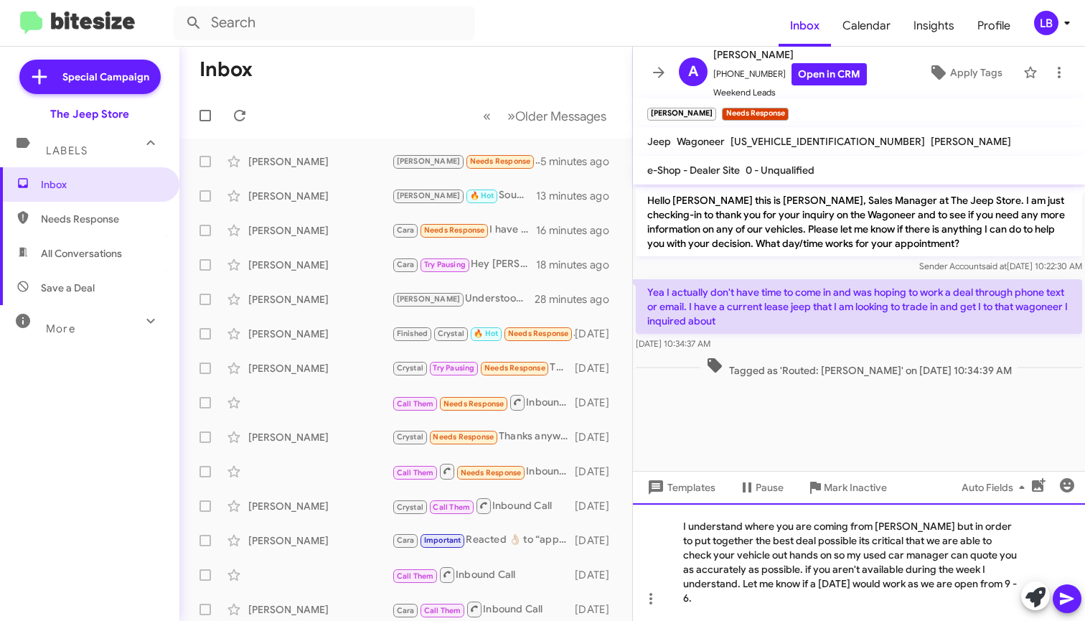
click at [912, 581] on div "I understand where you are coming from Anthony but in order to put together the…" at bounding box center [859, 562] width 452 height 118
click at [750, 600] on div "I understand where you are coming from Anthony but in order to put together the…" at bounding box center [859, 562] width 452 height 118
